Goal: Answer question/provide support

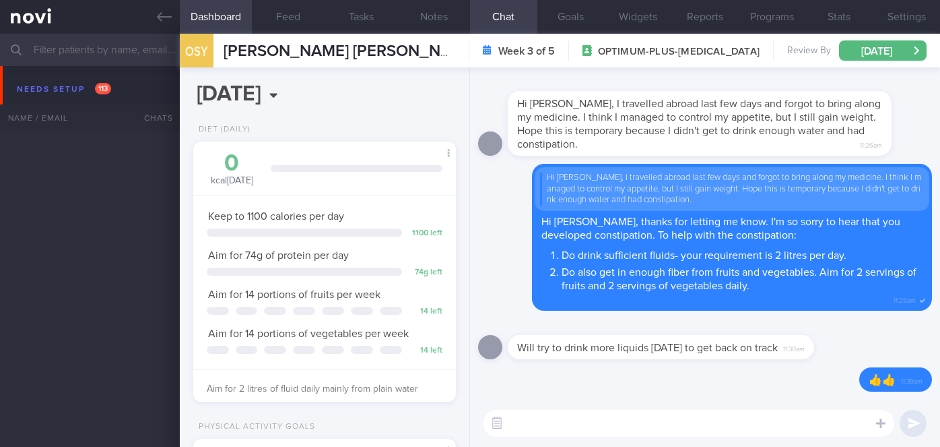
select select "9"
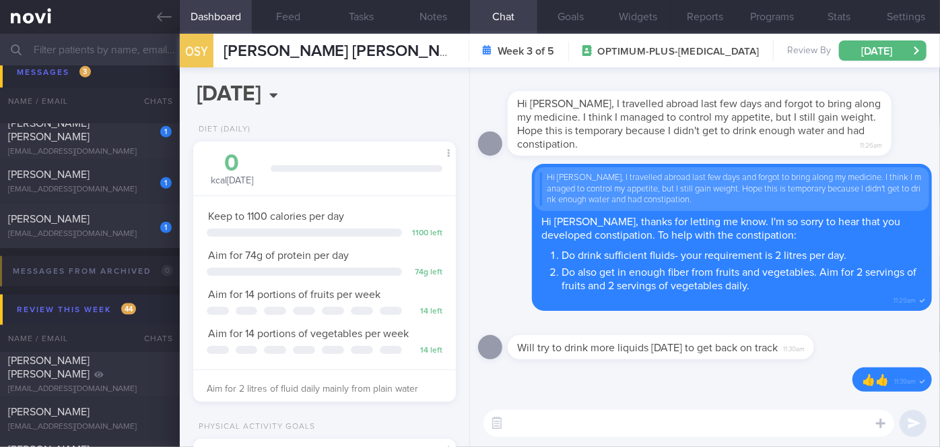
scroll to position [5810, 0]
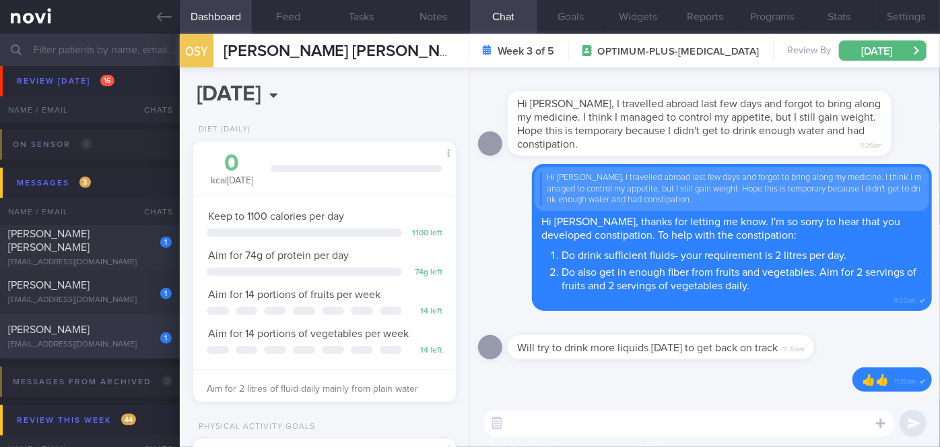
click at [96, 334] on div "[PERSON_NAME]" at bounding box center [88, 329] width 160 height 13
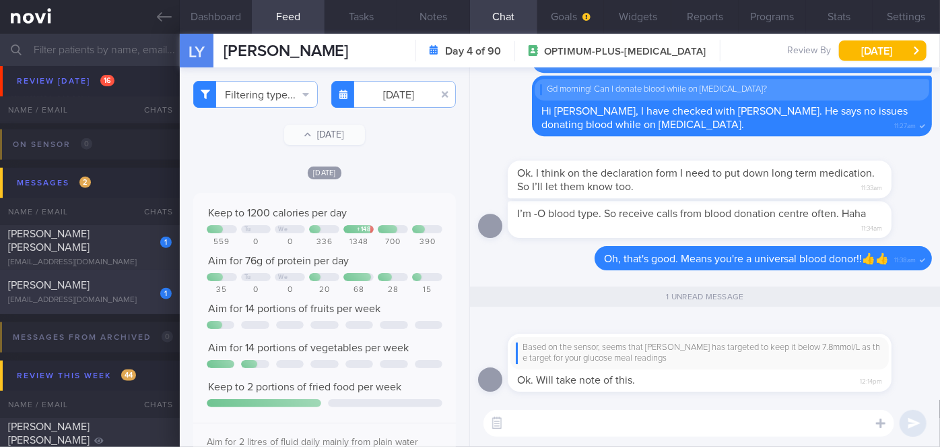
click at [102, 296] on div "[EMAIL_ADDRESS][DOMAIN_NAME]" at bounding box center [90, 300] width 164 height 10
type input "[DATE]"
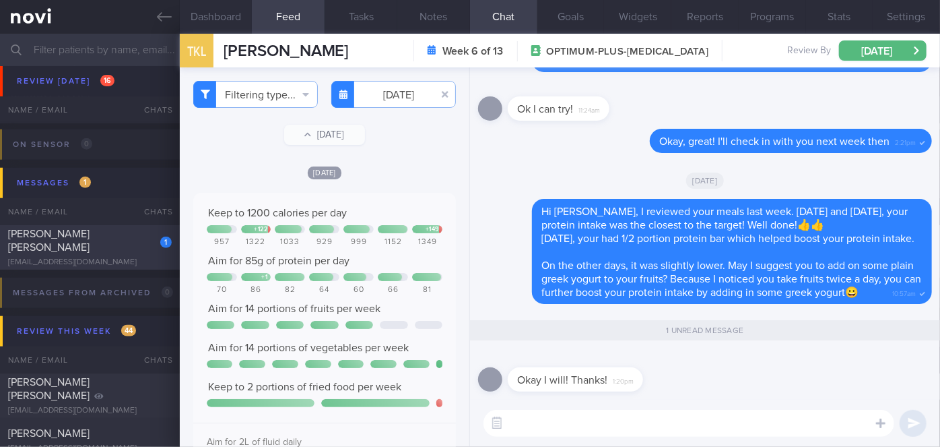
click at [120, 257] on div "[EMAIL_ADDRESS][DOMAIN_NAME]" at bounding box center [90, 262] width 164 height 10
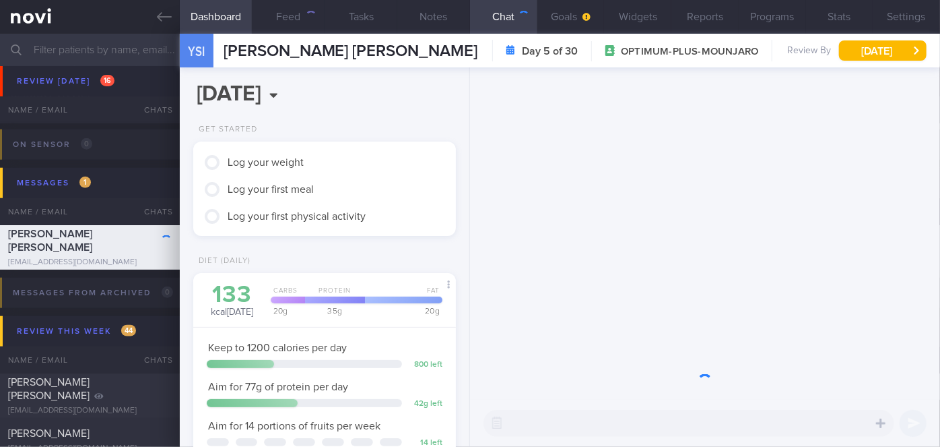
scroll to position [133, 230]
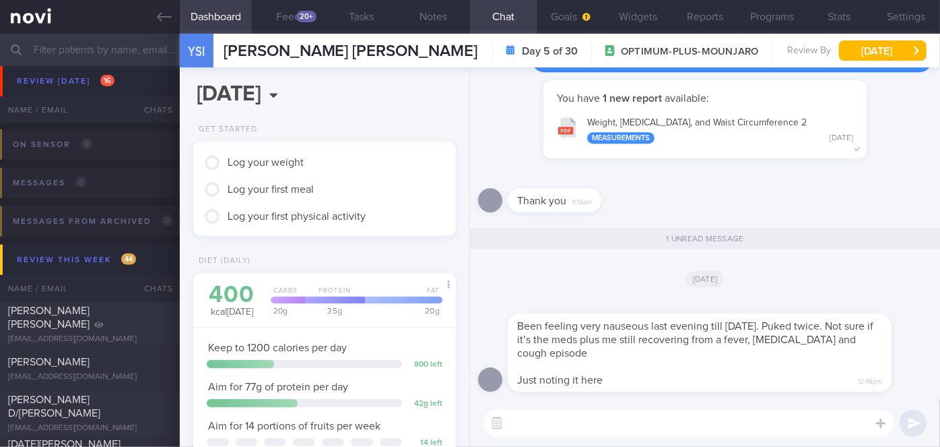
click at [582, 422] on textarea at bounding box center [689, 423] width 411 height 27
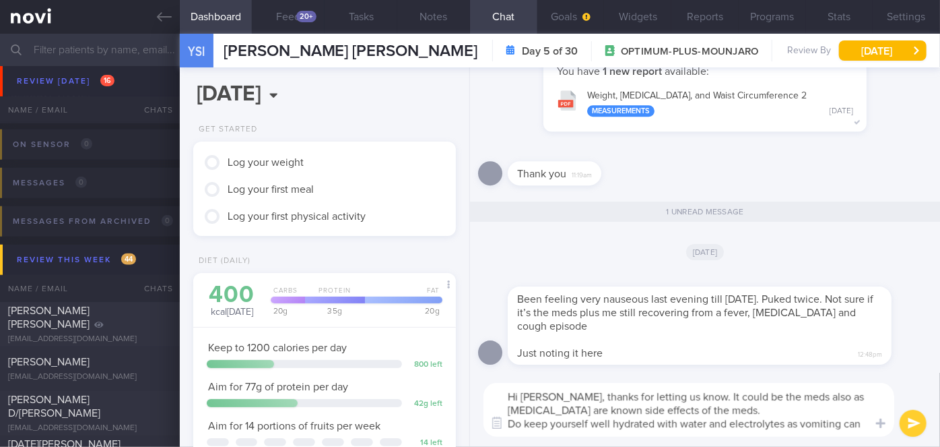
scroll to position [0, 0]
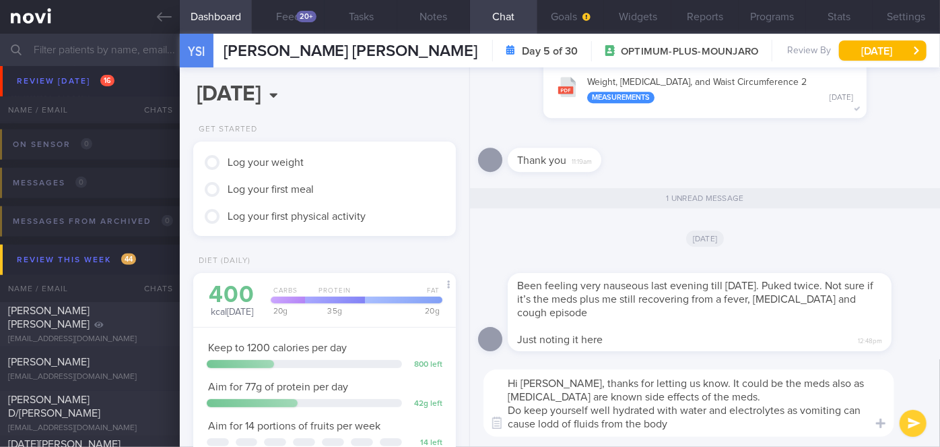
click at [564, 416] on textarea "Hi [PERSON_NAME], thanks for letting us know. It could be the meds also as [MED…" at bounding box center [689, 402] width 411 height 67
click at [674, 429] on textarea "Hi [PERSON_NAME], thanks for letting us know. It could be the meds also as [MED…" at bounding box center [689, 402] width 411 height 67
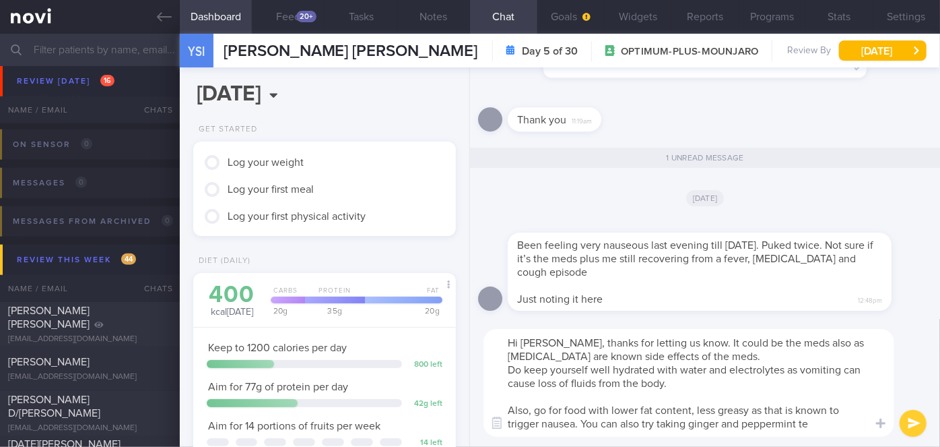
type textarea "Hi [PERSON_NAME], thanks for letting us know. It could be the meds also as [MED…"
